Goal: Navigation & Orientation: Find specific page/section

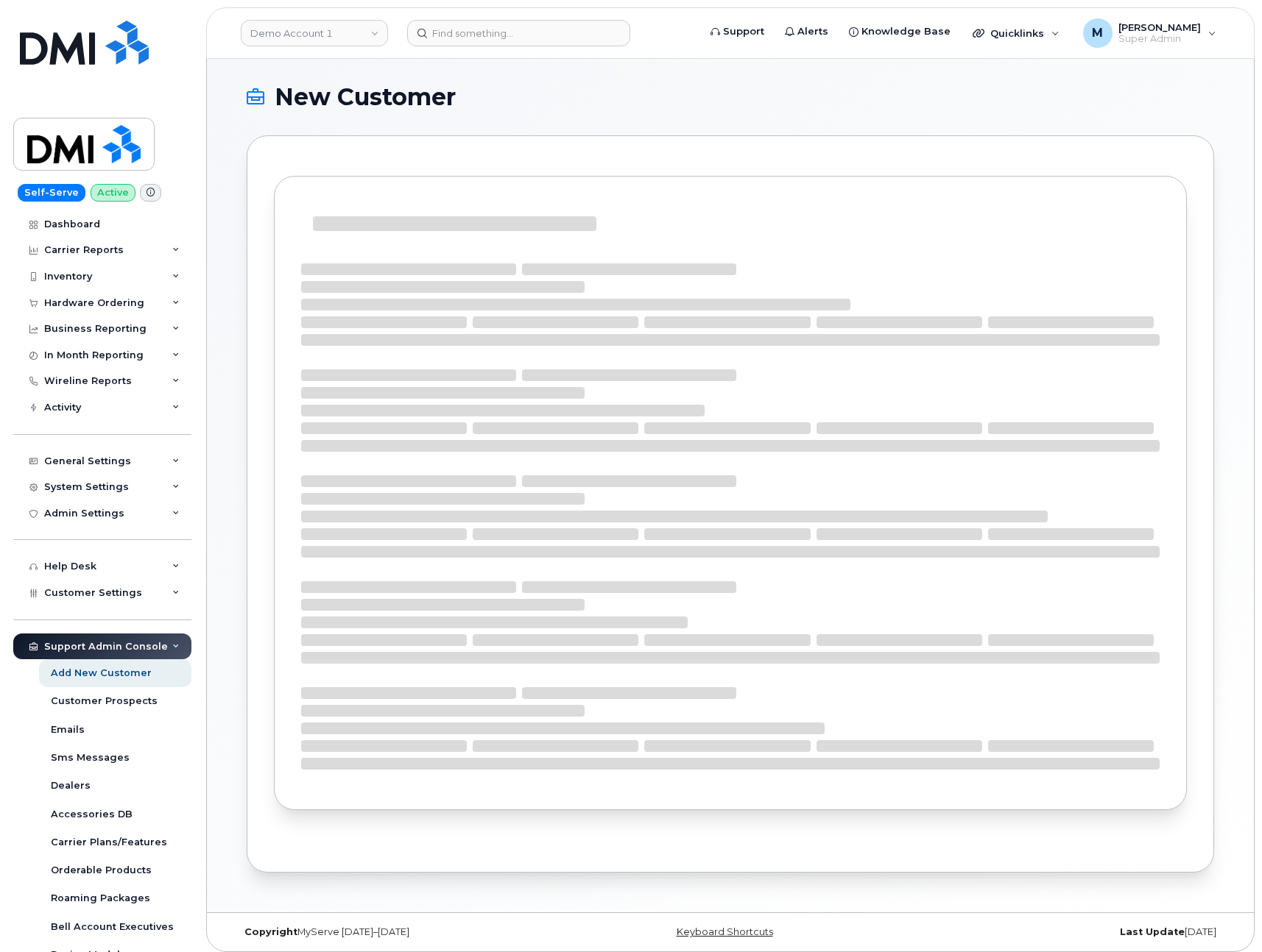
select select
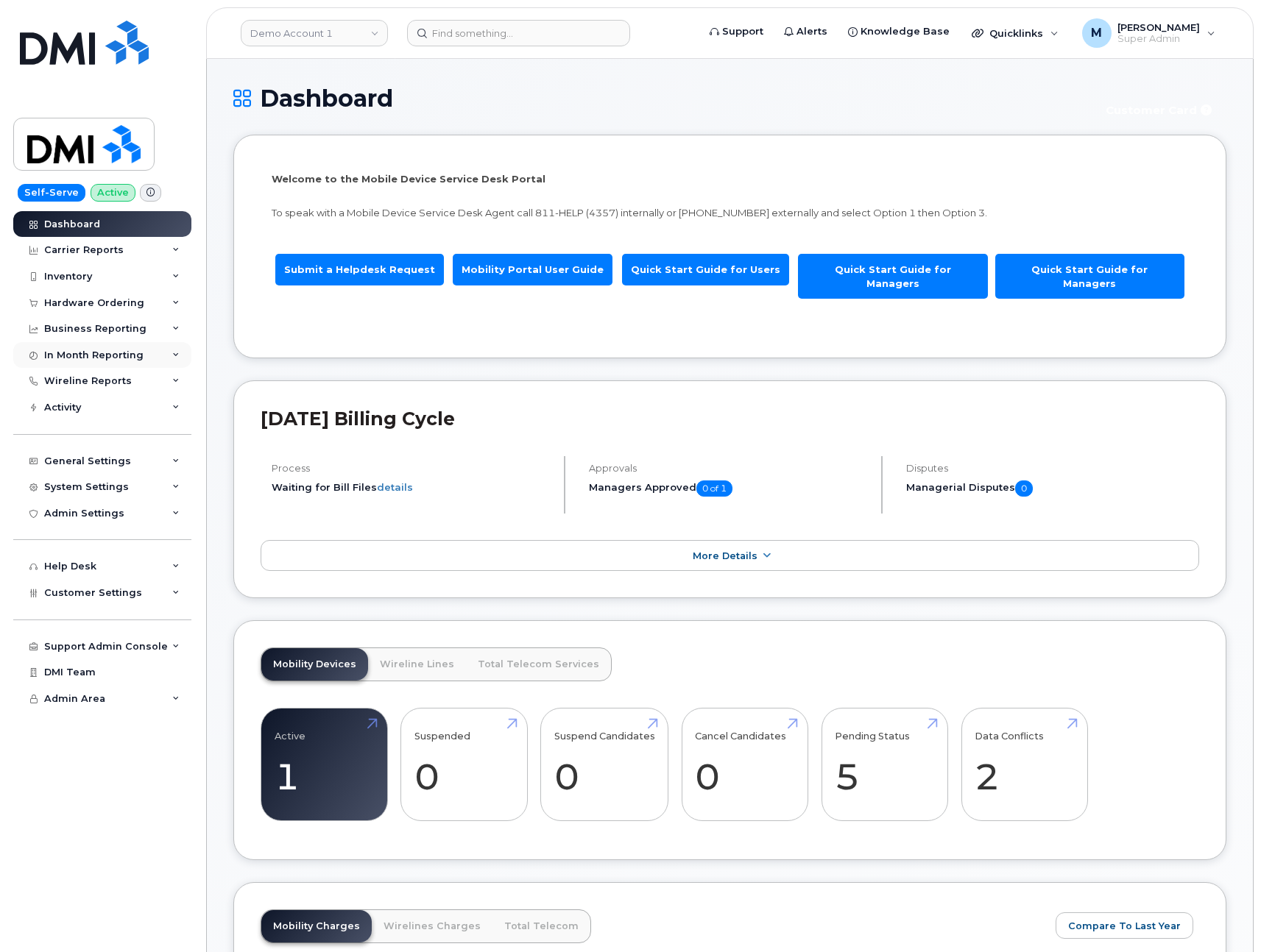
click at [114, 358] on div "In Month Reporting" at bounding box center [94, 355] width 99 height 12
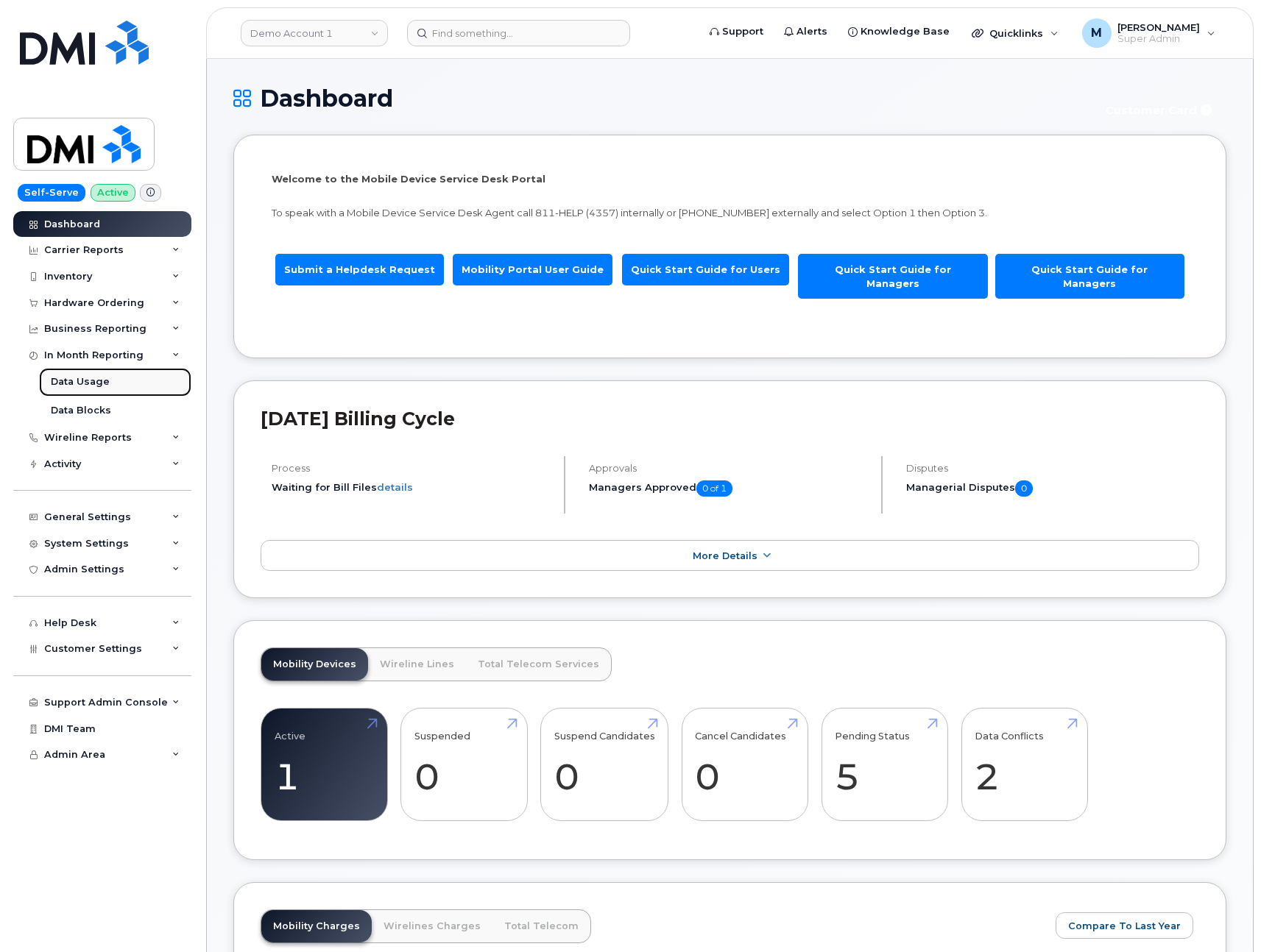
click at [99, 378] on div "Data Usage" at bounding box center [80, 382] width 59 height 14
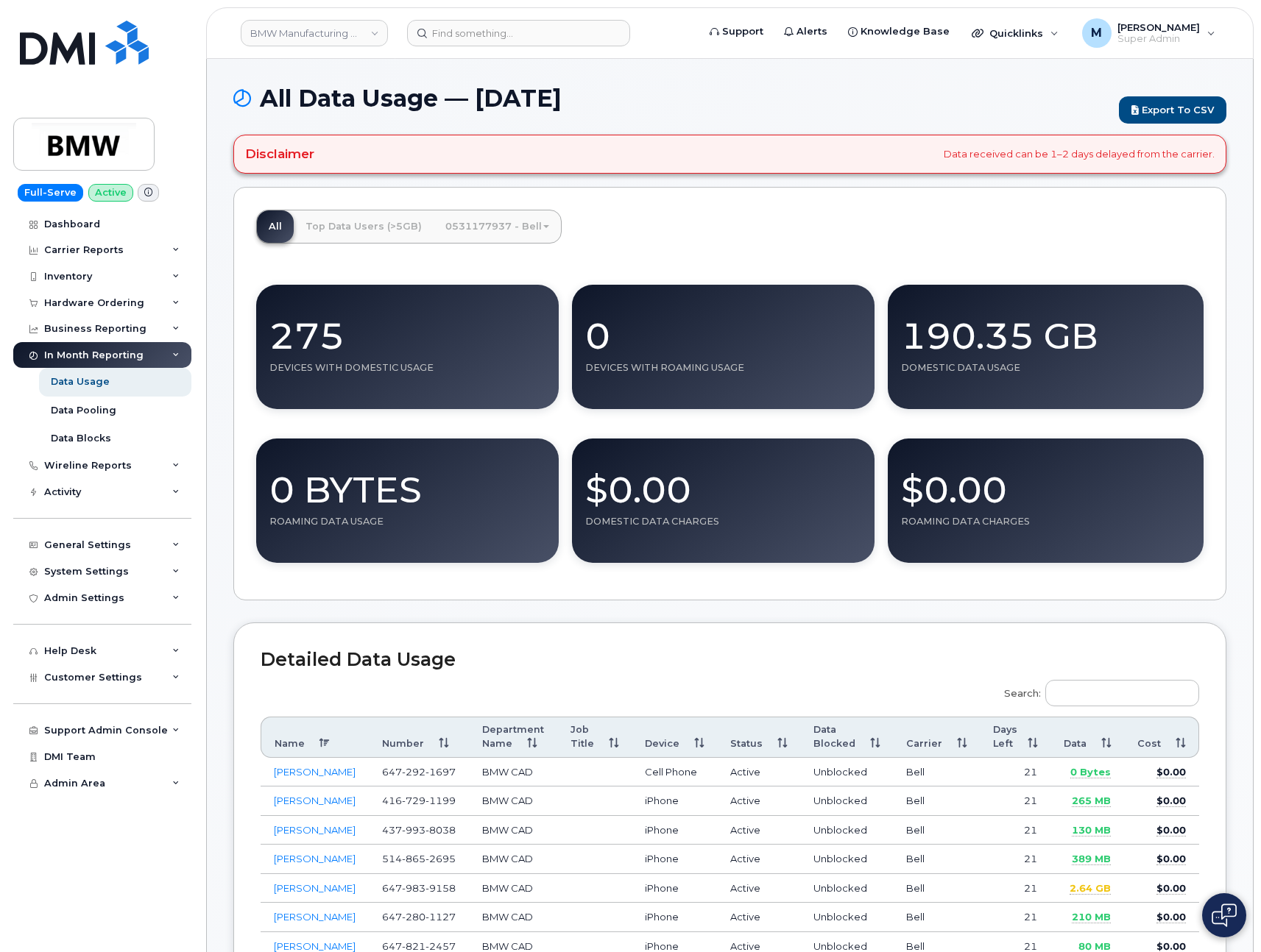
click at [851, 232] on div "All Top Data Users (>5GB) 0531177937 - Bell Medium Business Data Share 275 Devi…" at bounding box center [729, 394] width 993 height 414
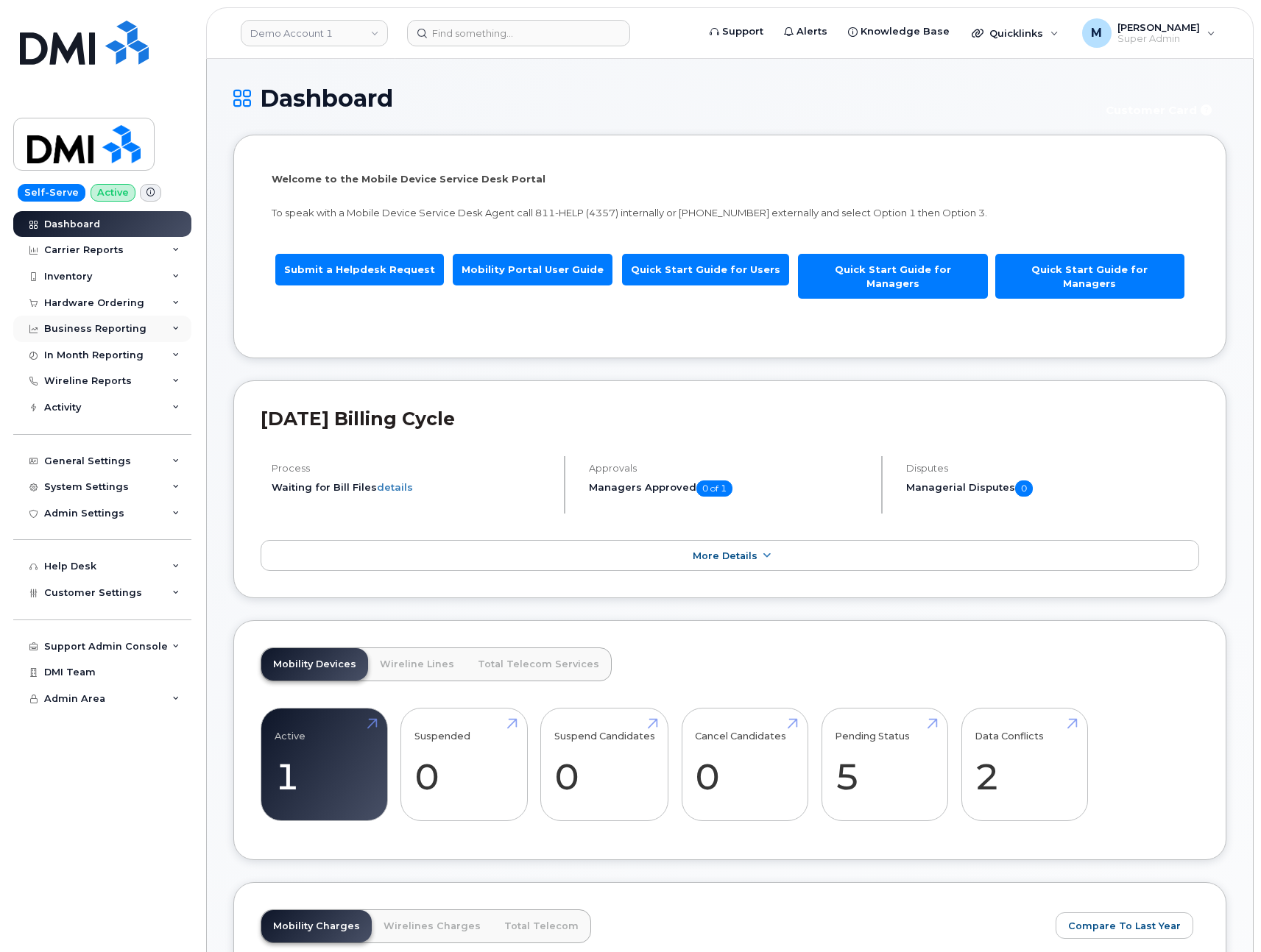
click at [69, 329] on div "Business Reporting" at bounding box center [95, 329] width 102 height 12
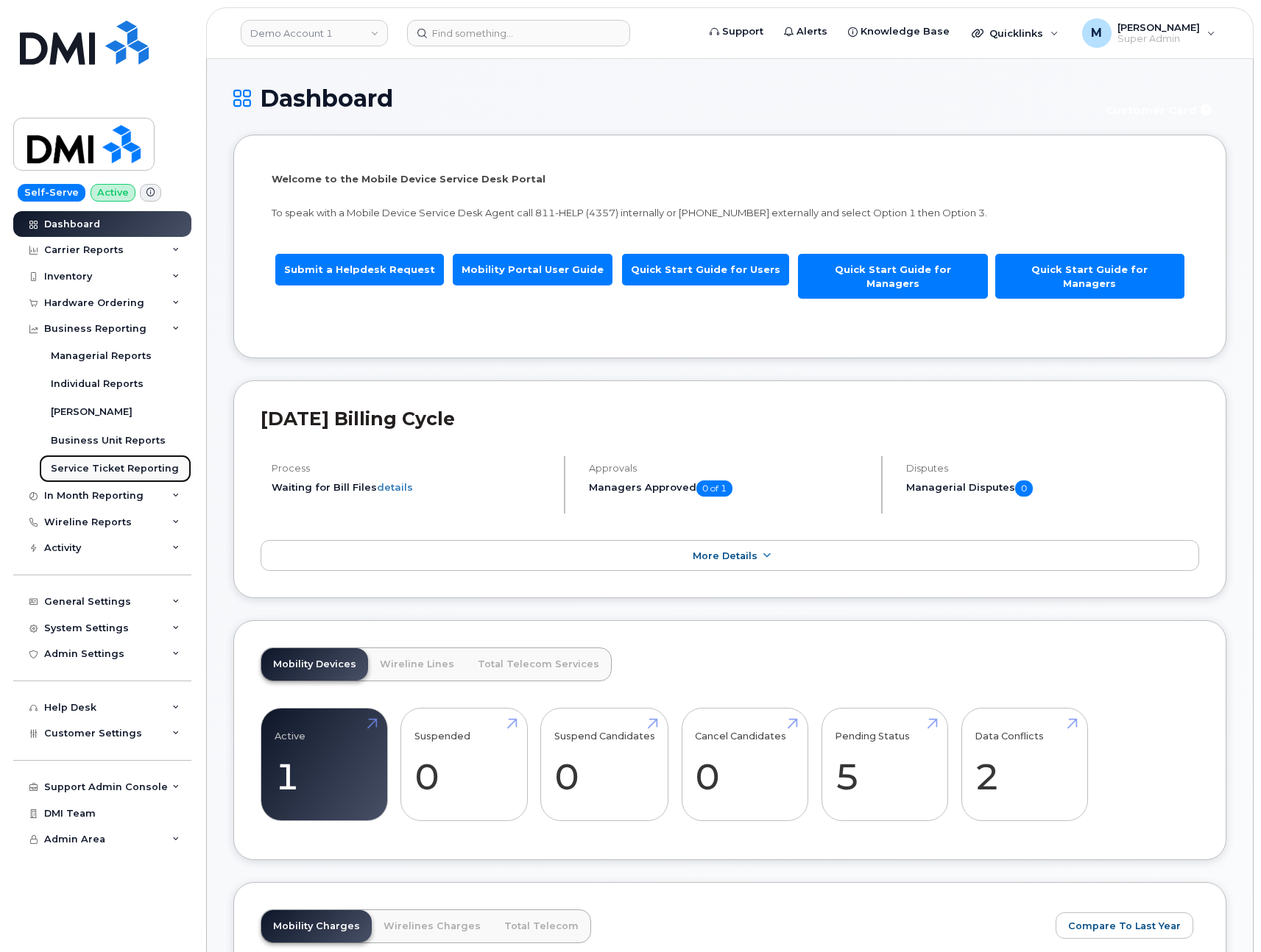
click at [109, 465] on div "Service Ticket Reporting" at bounding box center [115, 469] width 128 height 14
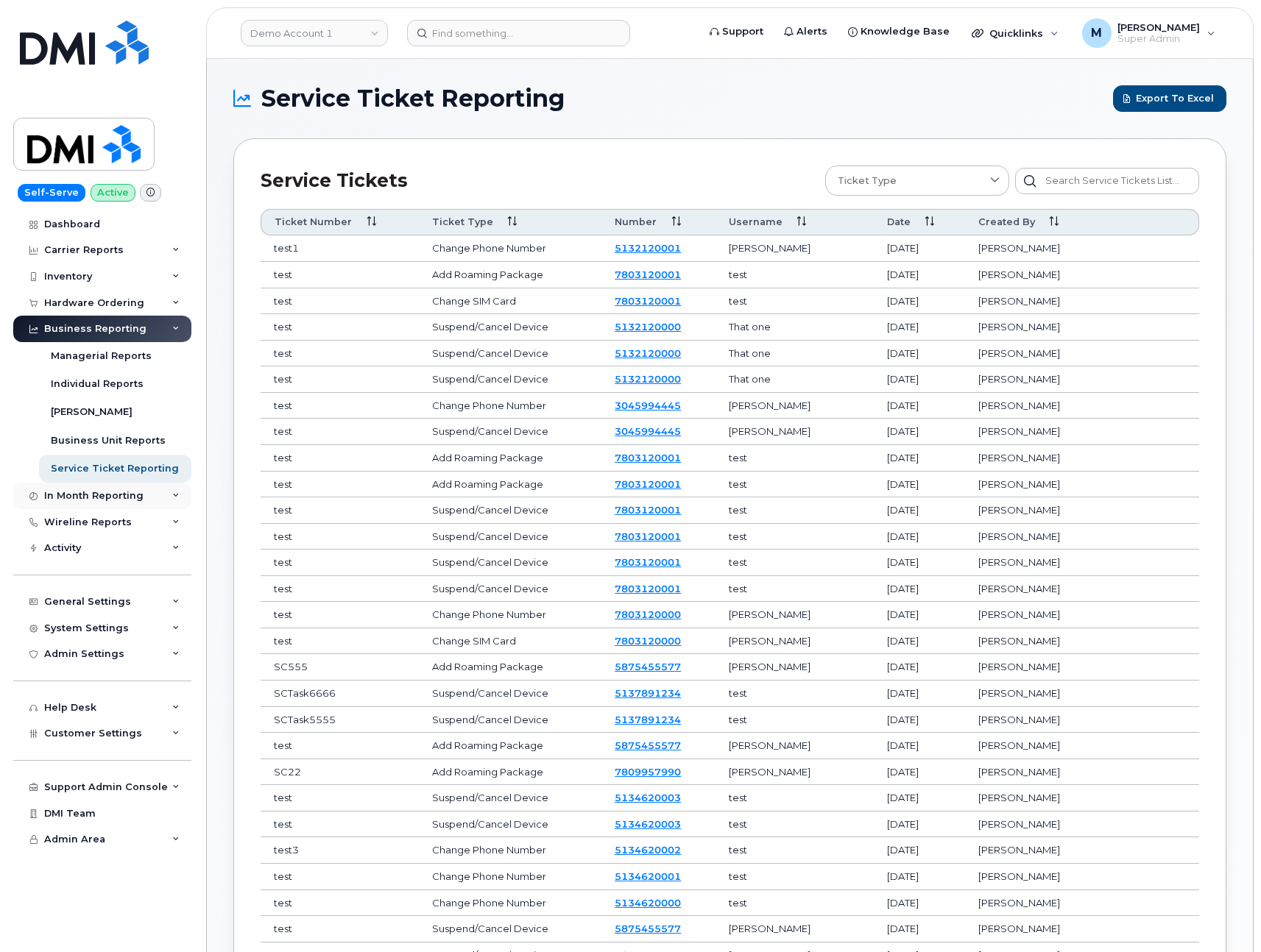
click at [96, 495] on div "In Month Reporting" at bounding box center [94, 496] width 99 height 12
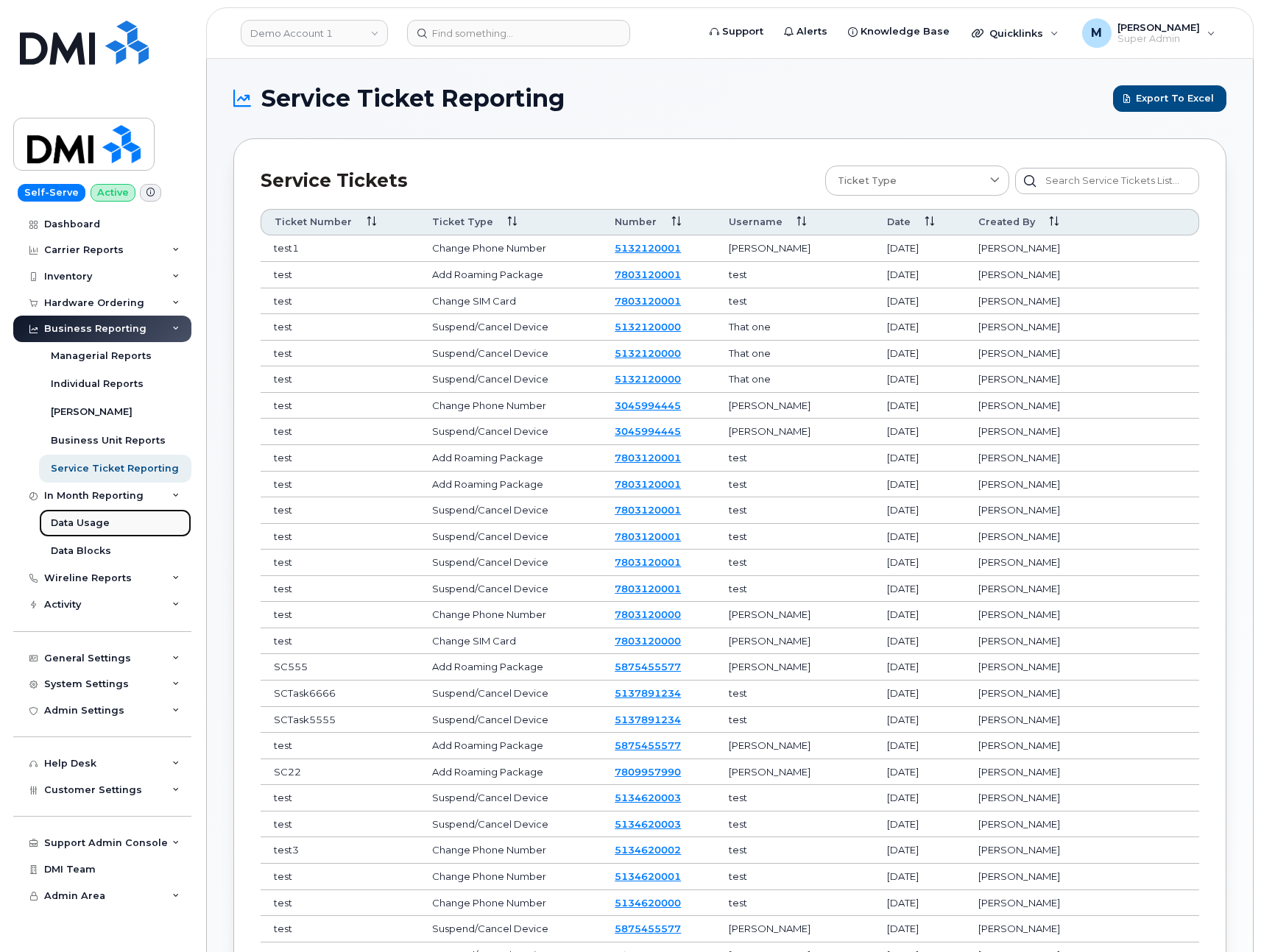
click at [83, 525] on div "Data Usage" at bounding box center [80, 523] width 59 height 14
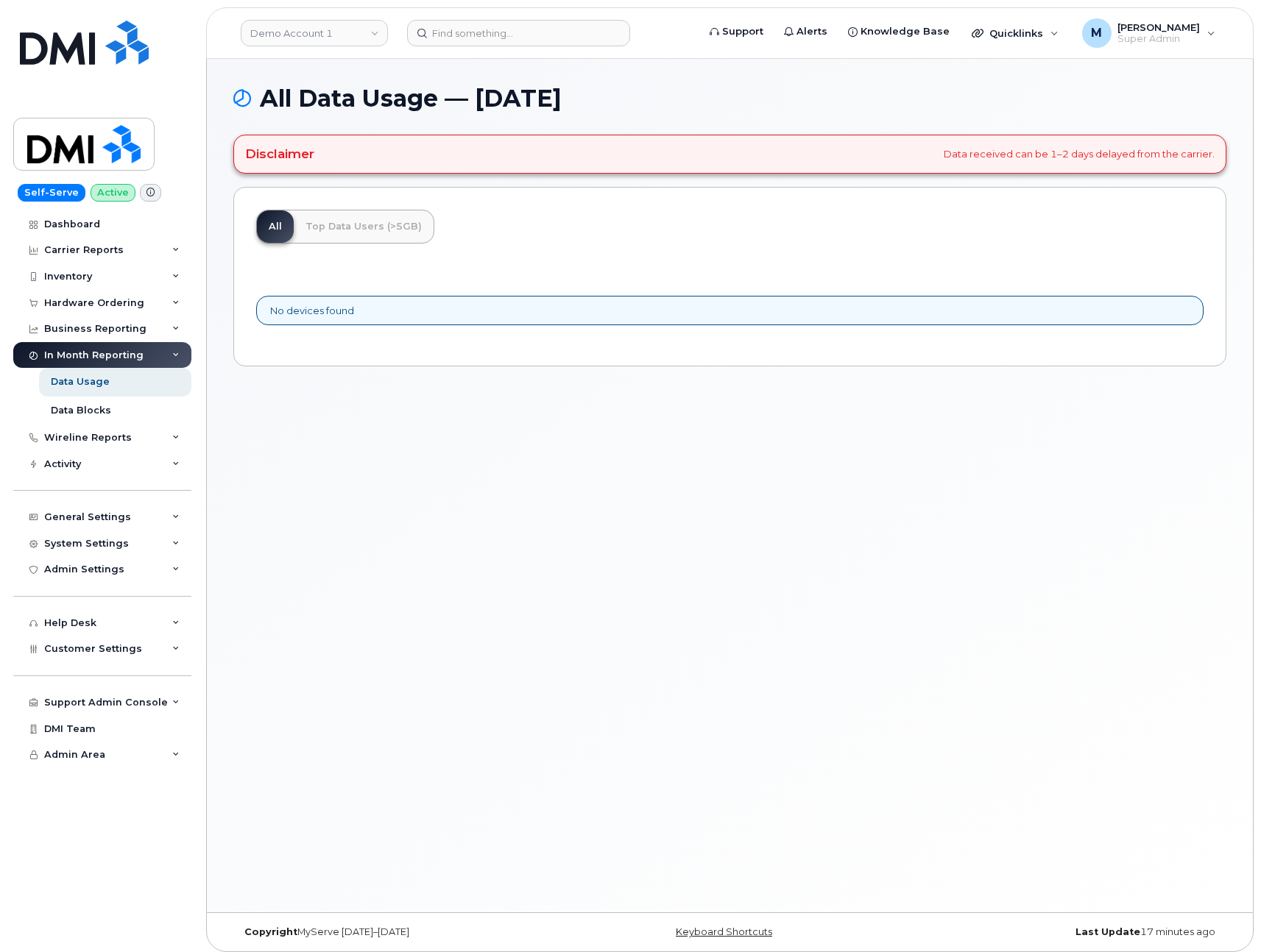
click at [864, 562] on div "All Data Usage — august 2025 Disclaimer Data received can be 1–2 days delayed f…" at bounding box center [730, 486] width 1046 height 854
click at [652, 571] on div "All Data Usage — august 2025 Disclaimer Data received can be 1–2 days delayed f…" at bounding box center [730, 486] width 1046 height 854
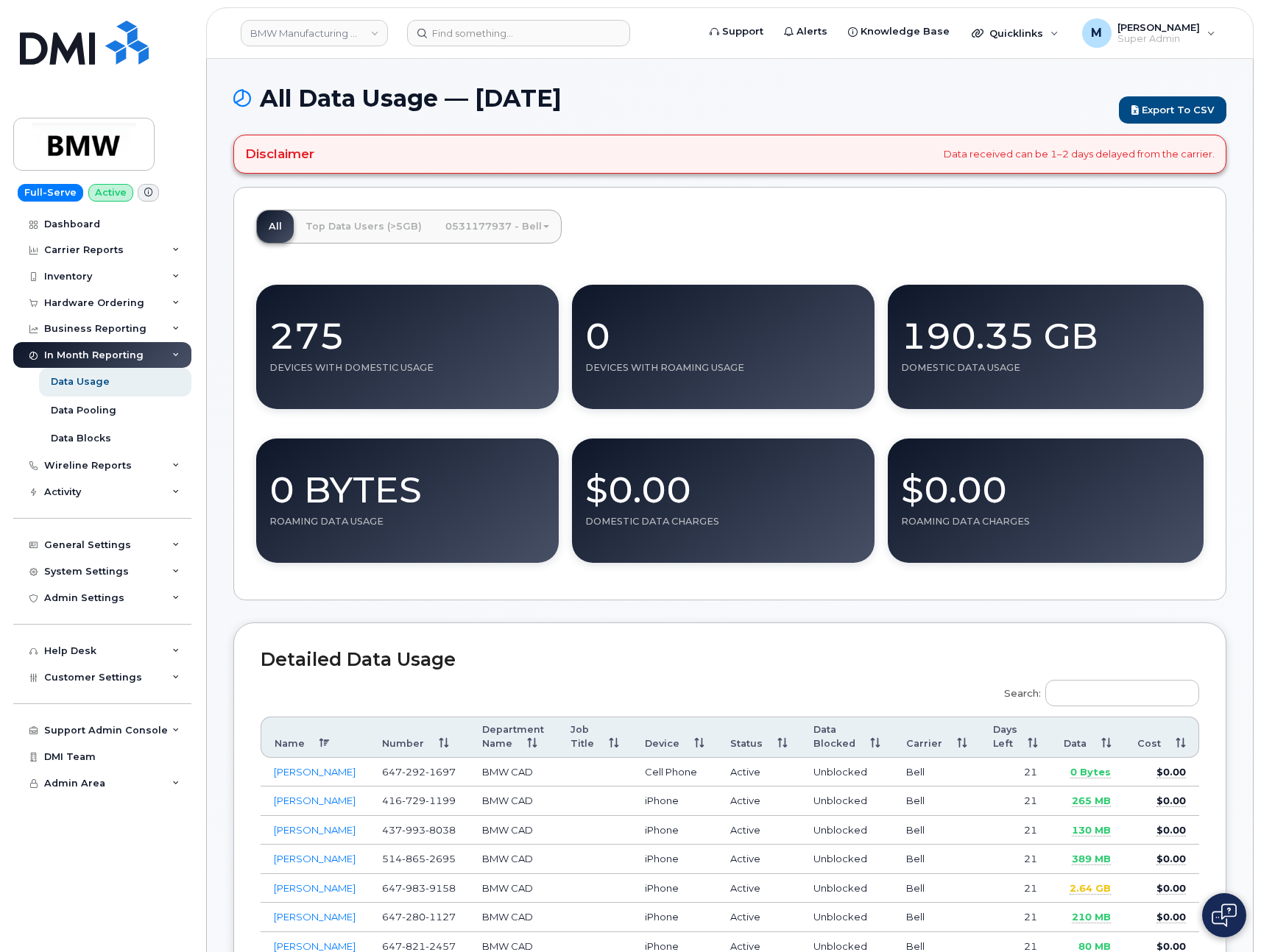
click at [849, 162] on div "Disclaimer Data received can be 1–2 days delayed from the carrier." at bounding box center [729, 153] width 993 height 38
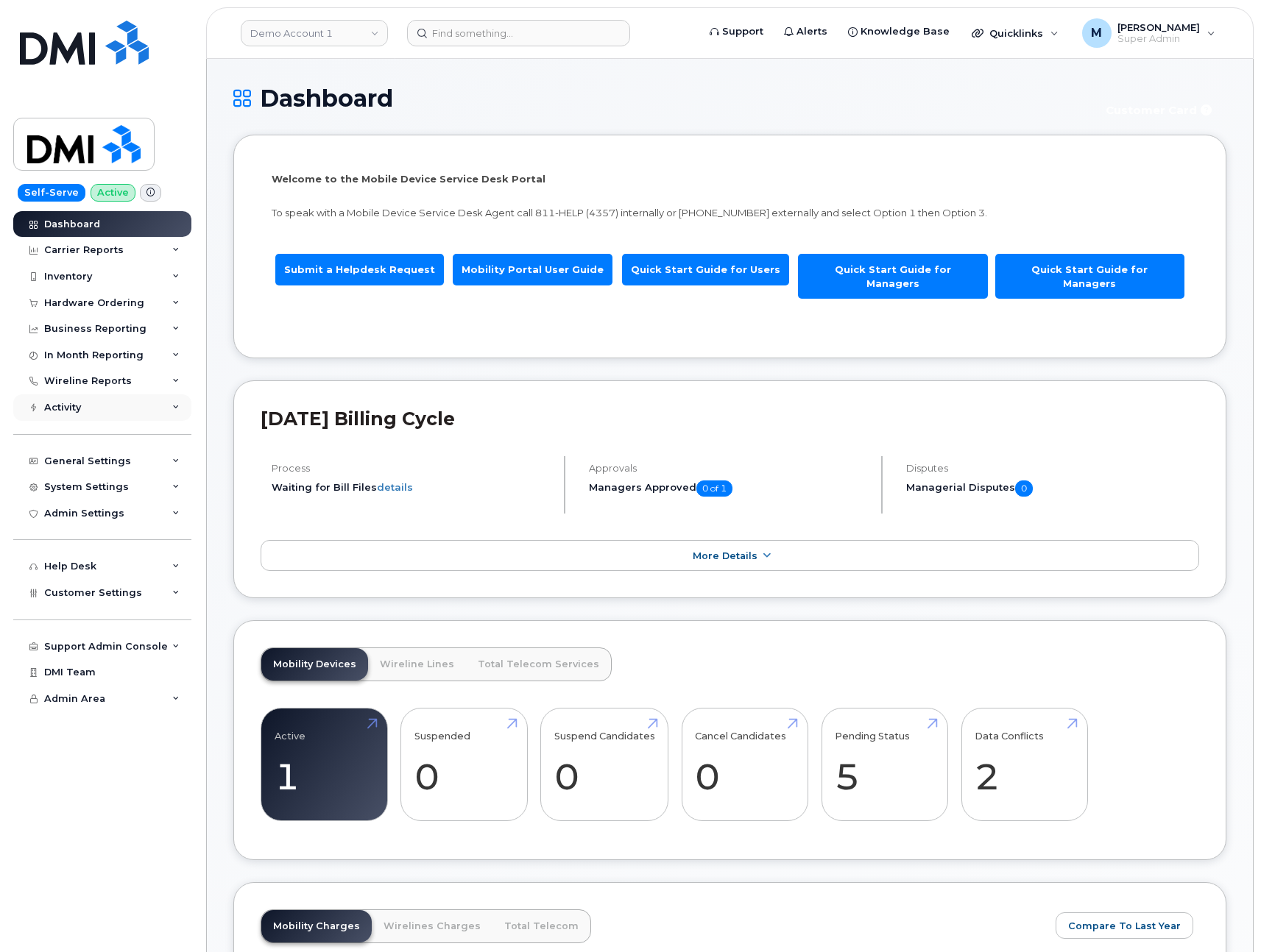
click at [110, 405] on div "Activity" at bounding box center [103, 408] width 179 height 26
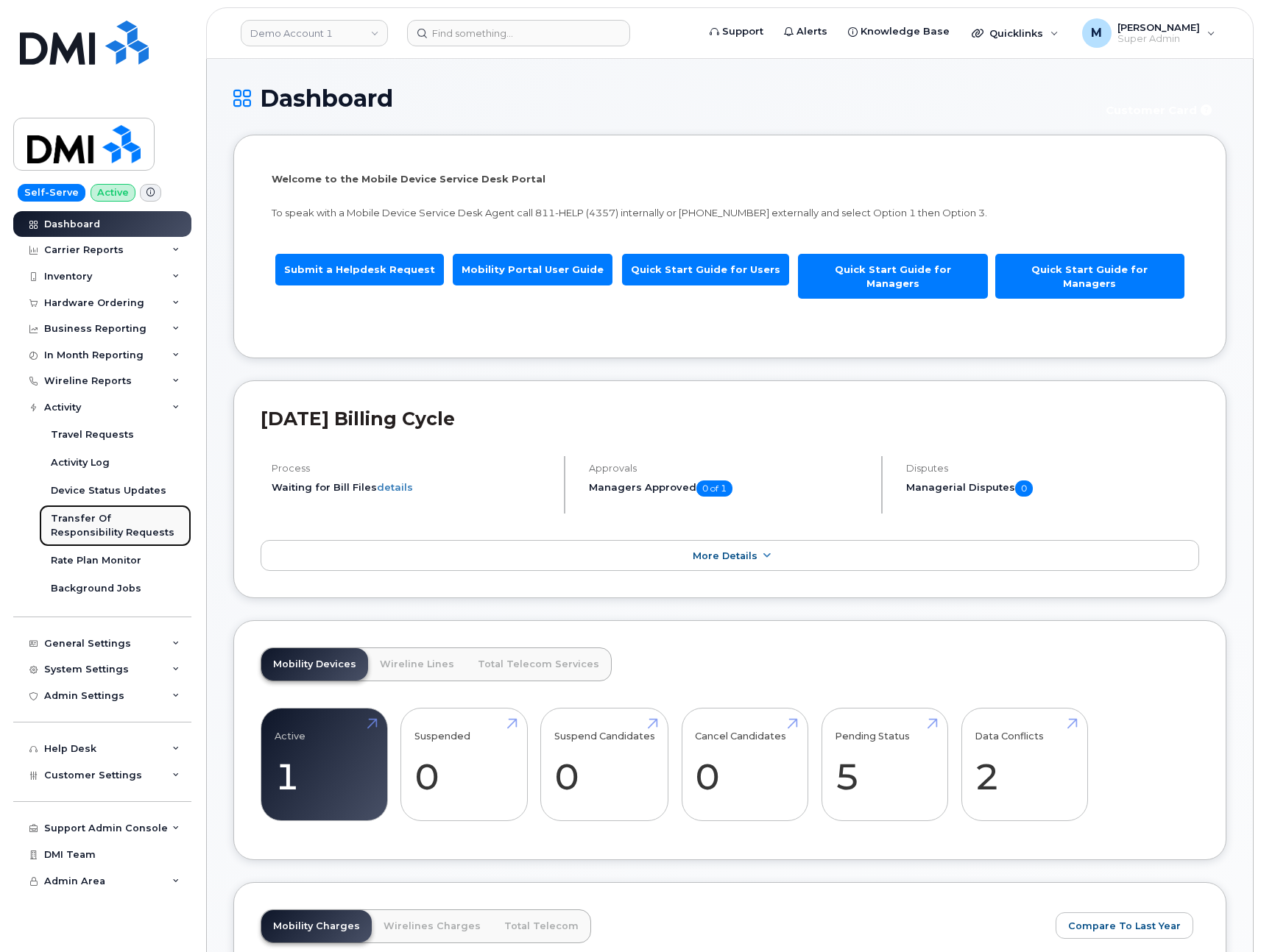
click at [93, 516] on div "Transfer Of Responsibility Requests" at bounding box center [115, 526] width 129 height 27
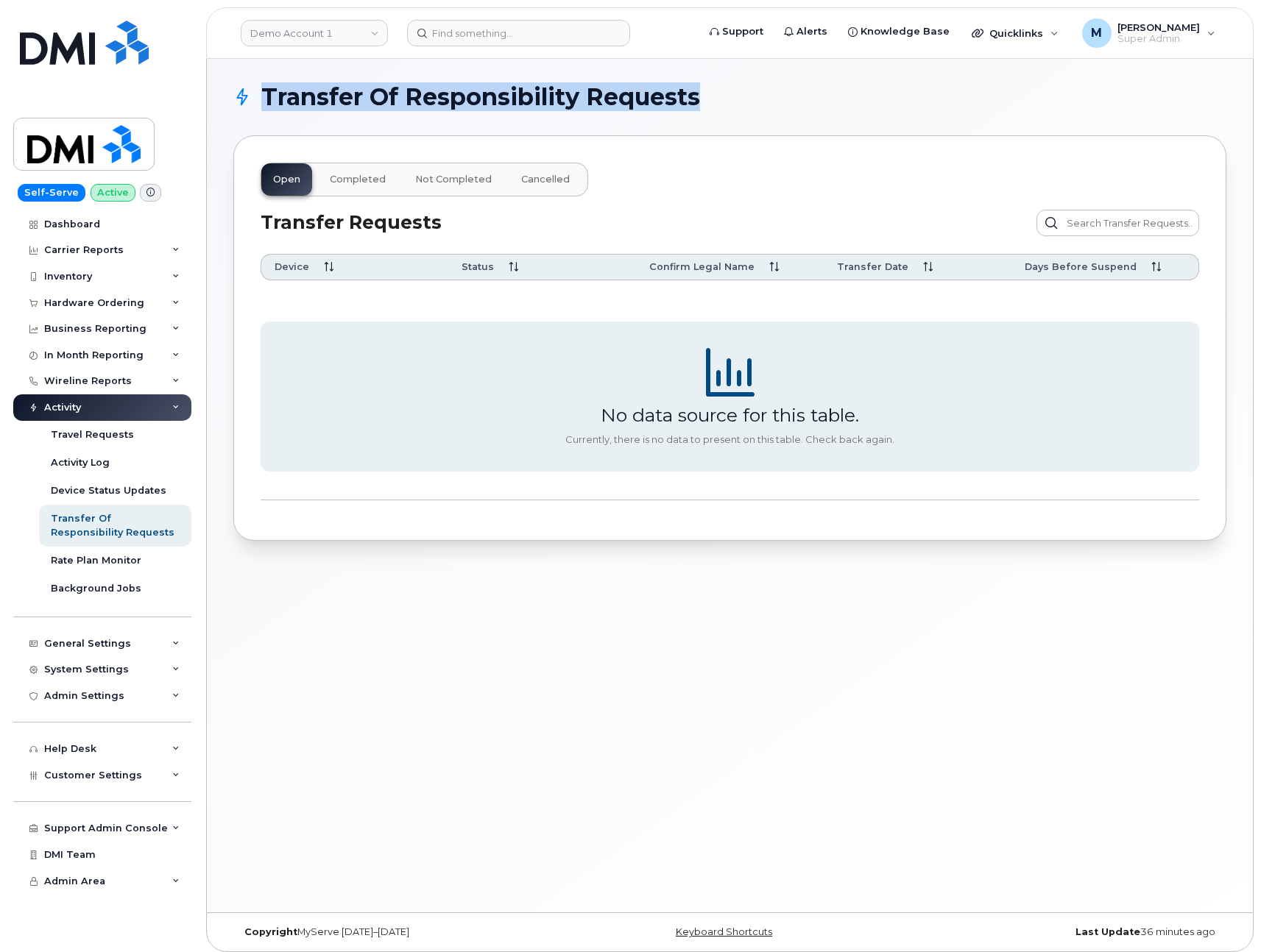
drag, startPoint x: 263, startPoint y: 95, endPoint x: 736, endPoint y: 93, distance: 473.0
click at [736, 93] on h1 "Transfer Of Responsibility Requests" at bounding box center [726, 97] width 986 height 23
copy span "Transfer Of Responsibility Requests"
click at [63, 280] on div "Inventory" at bounding box center [68, 277] width 48 height 12
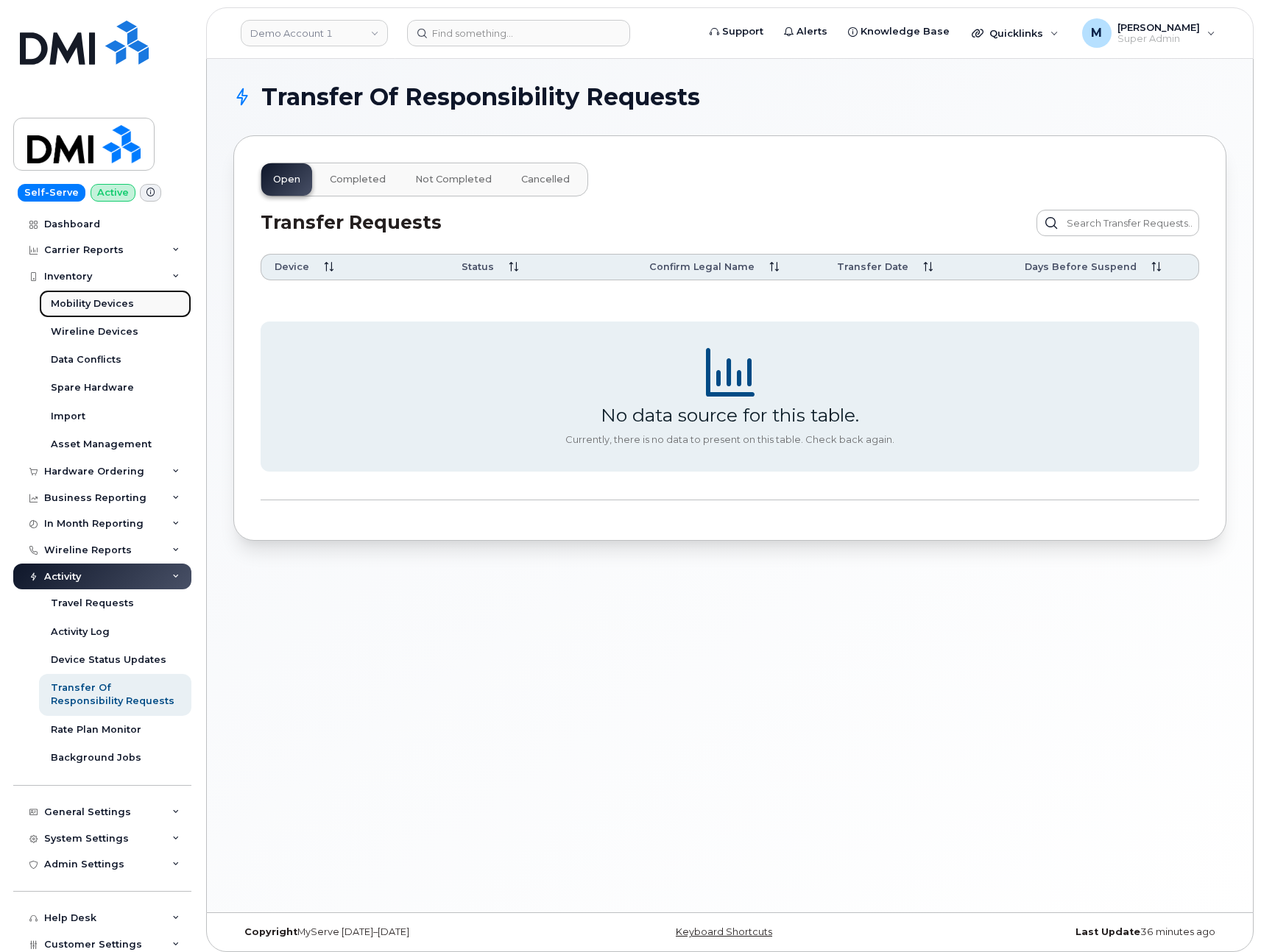
click at [75, 300] on div "Mobility Devices" at bounding box center [92, 304] width 83 height 14
